Goal: Check status: Check status

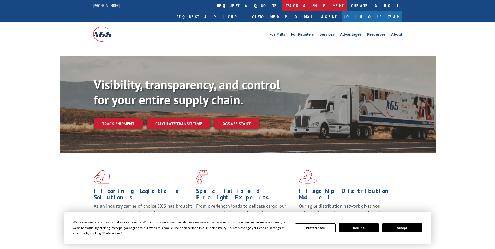
click at [282, 3] on link "track a shipment" at bounding box center [315, 5] width 66 height 11
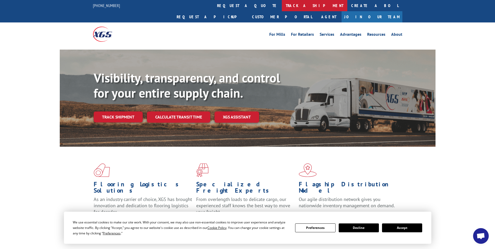
click at [282, 5] on link "track a shipment" at bounding box center [315, 5] width 66 height 11
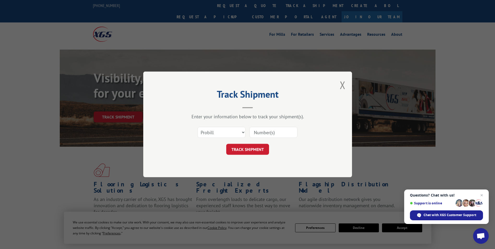
click at [257, 133] on input at bounding box center [274, 132] width 48 height 11
type input "17523452"
click button "TRACK SHIPMENT" at bounding box center [247, 149] width 43 height 11
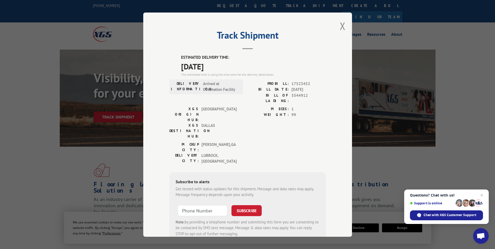
drag, startPoint x: 179, startPoint y: 57, endPoint x: 227, endPoint y: 64, distance: 47.8
click at [227, 64] on div "ESTIMATED DELIVERY TIME: [DATE] The estimated time is using the time zone for t…" at bounding box center [253, 66] width 145 height 22
drag, startPoint x: 227, startPoint y: 64, endPoint x: 210, endPoint y: 63, distance: 16.5
copy div "ESTIMATED DELIVERY TIME: [DATE]"
click at [338, 27] on div "Track Shipment ESTIMATED DELIVERY TIME: [DATE] The estimated time is using the …" at bounding box center [247, 125] width 209 height 224
